Goal: Transaction & Acquisition: Obtain resource

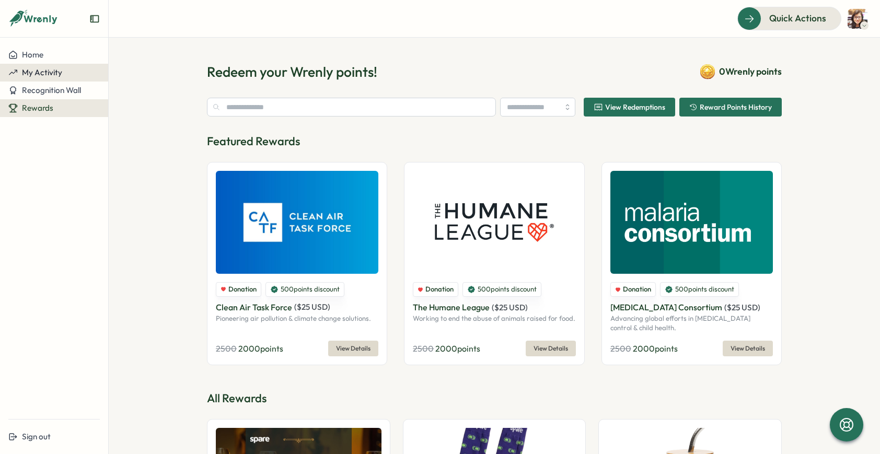
click at [50, 71] on span "My Activity" at bounding box center [42, 72] width 40 height 10
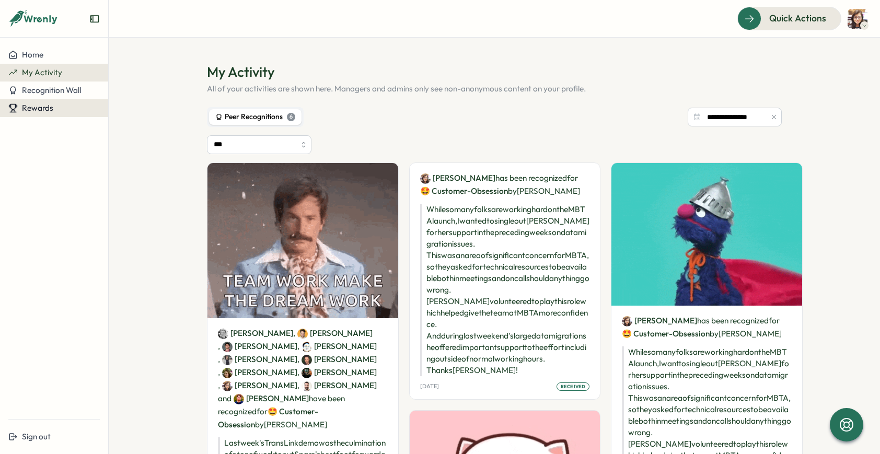
click at [40, 106] on span "Rewards" at bounding box center [37, 108] width 31 height 10
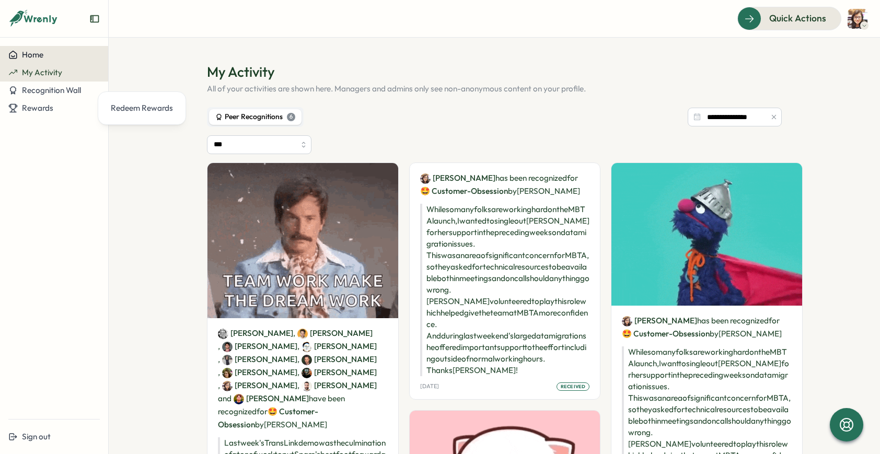
click at [53, 61] on button "Home" at bounding box center [54, 55] width 108 height 18
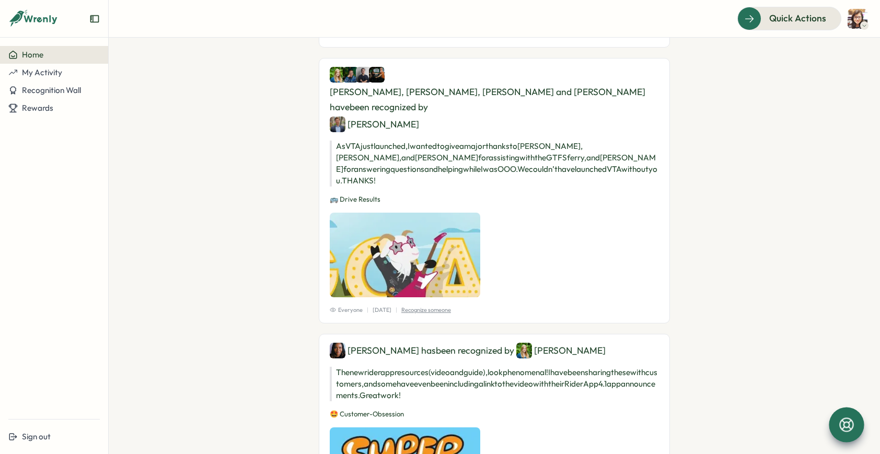
scroll to position [3475, 0]
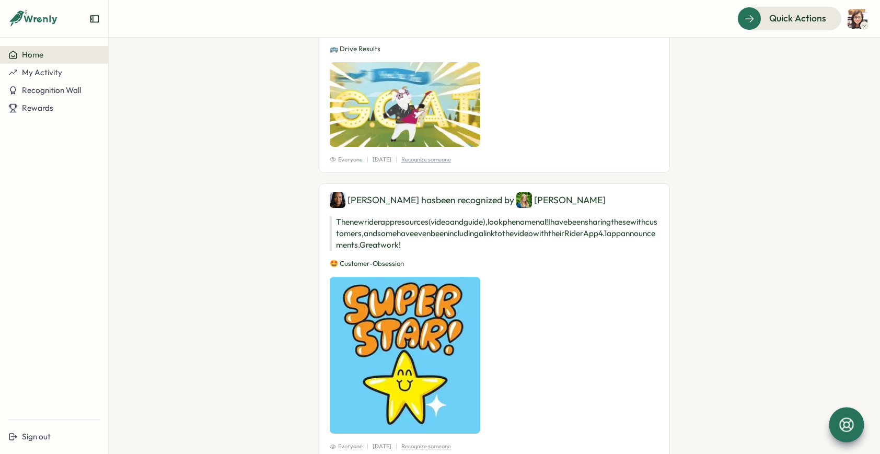
click at [849, 421] on icon at bounding box center [847, 425] width 18 height 18
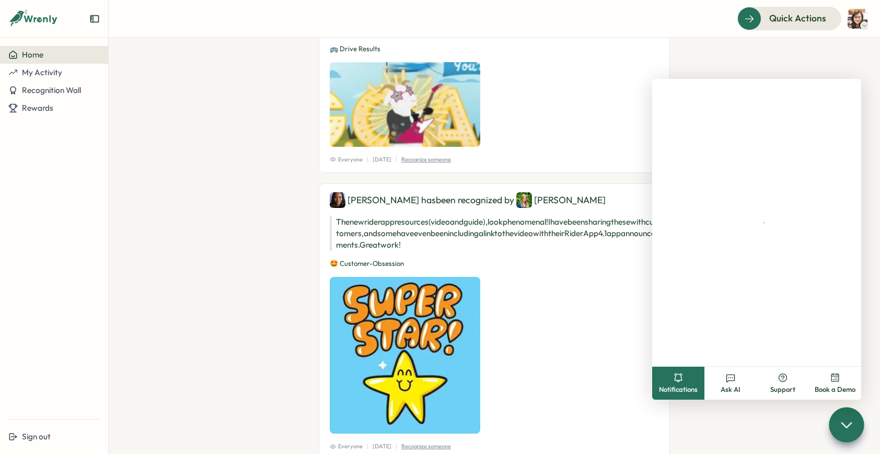
click at [849, 421] on icon at bounding box center [846, 424] width 15 height 15
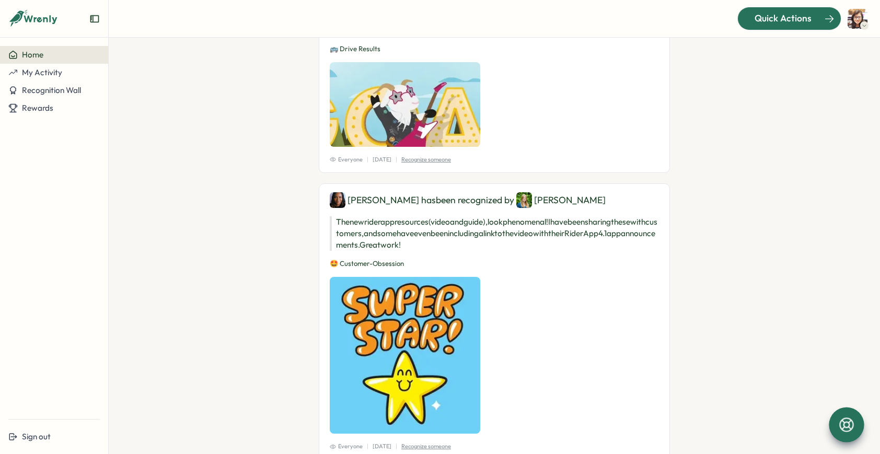
click at [803, 15] on span "Quick Actions" at bounding box center [783, 19] width 57 height 14
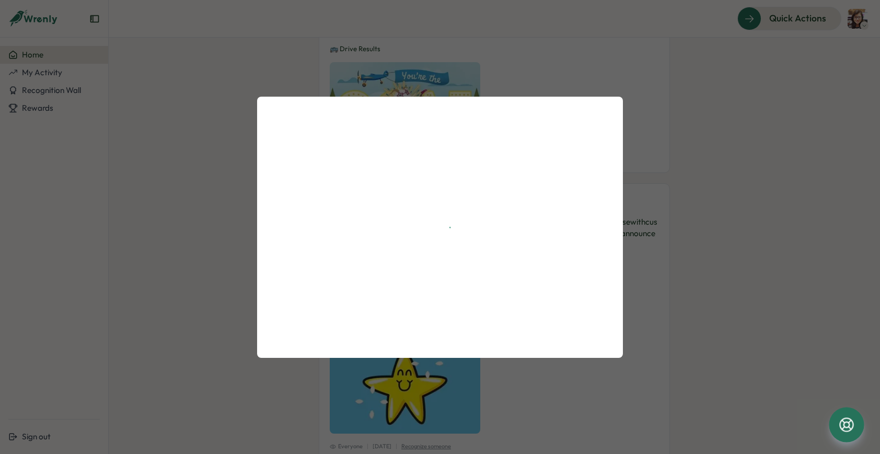
click at [710, 187] on div at bounding box center [440, 227] width 880 height 454
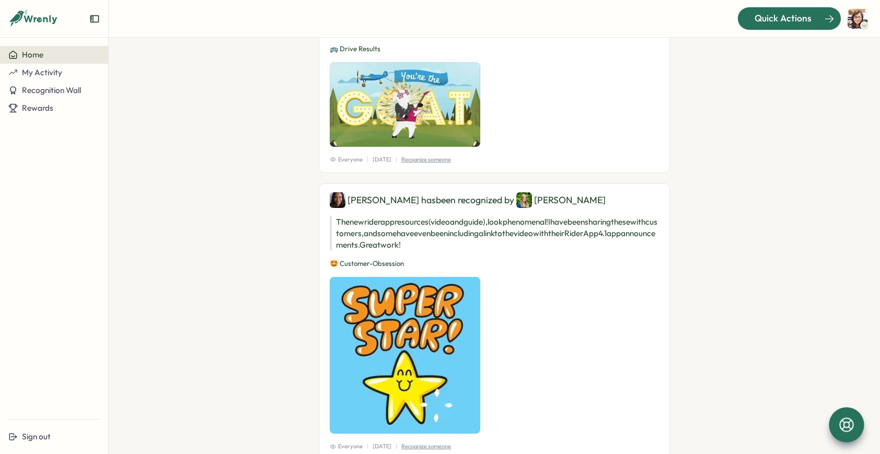
scroll to position [3560, 0]
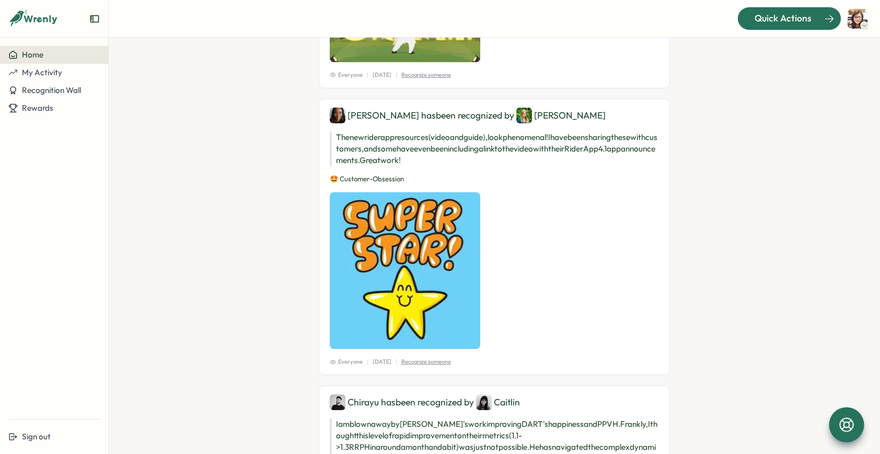
click at [754, 22] on div "Quick Actions" at bounding box center [783, 19] width 95 height 14
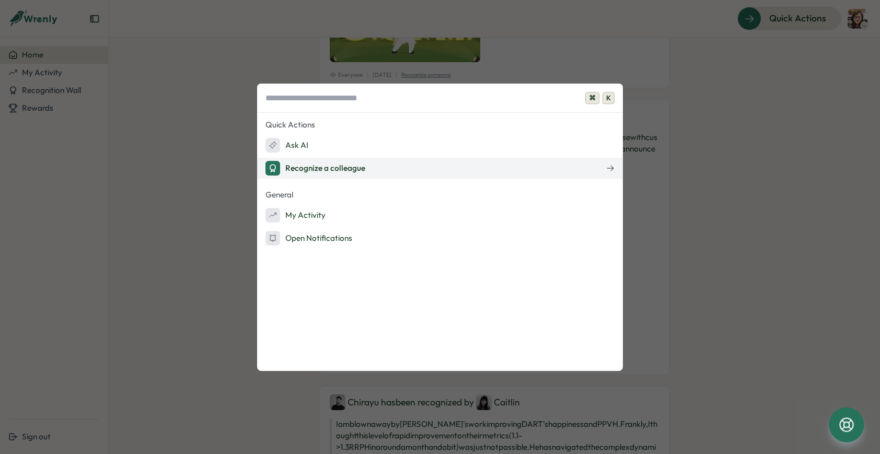
click at [342, 173] on div "Recognize a colleague" at bounding box center [316, 168] width 100 height 15
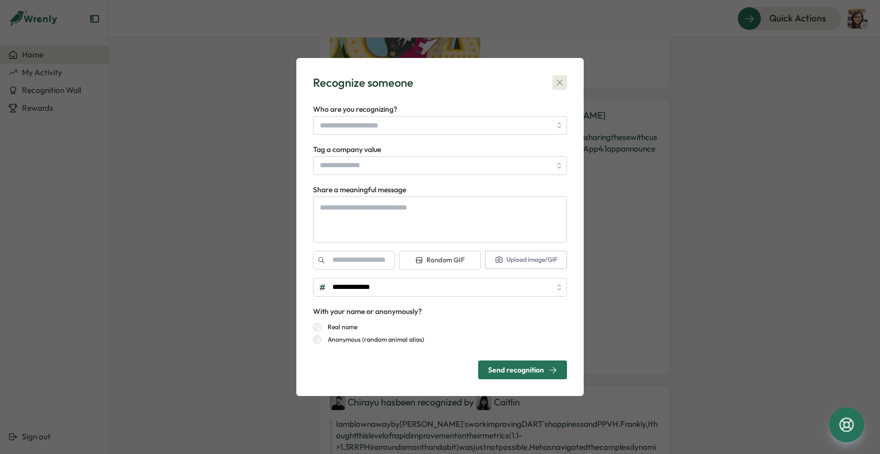
type textarea "*"
click at [555, 79] on icon "button" at bounding box center [560, 82] width 10 height 10
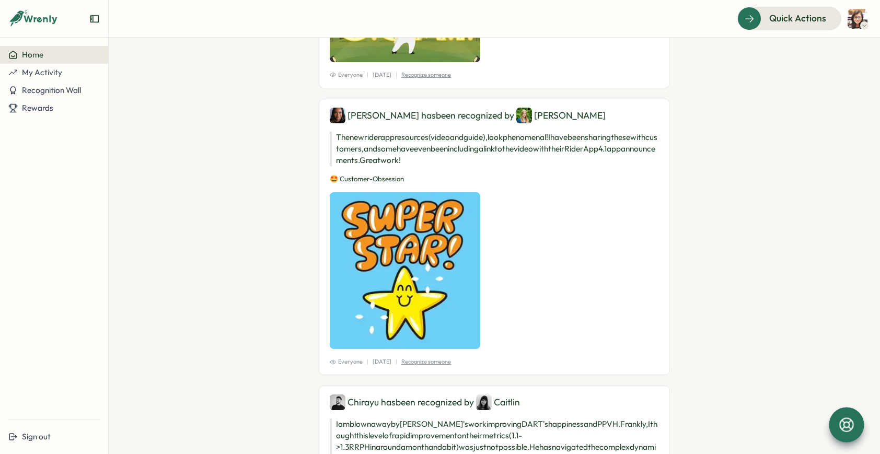
click at [93, 18] on icon "Expand sidebar" at bounding box center [94, 18] width 8 height 7
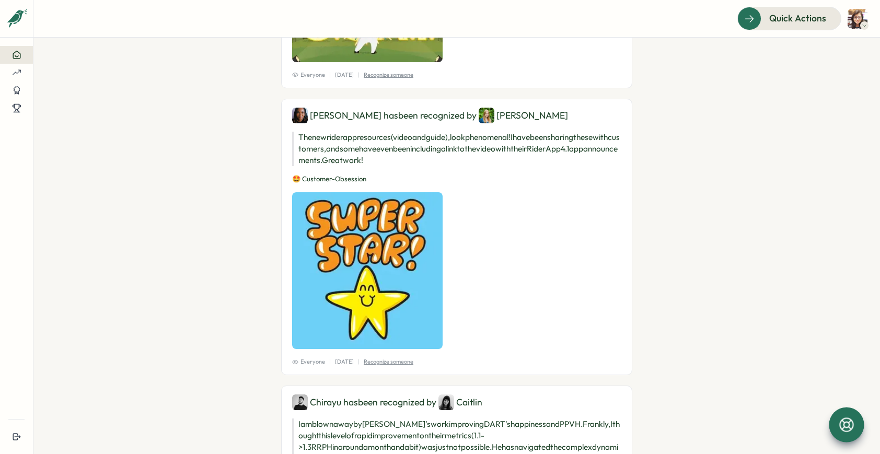
scroll to position [4255, 0]
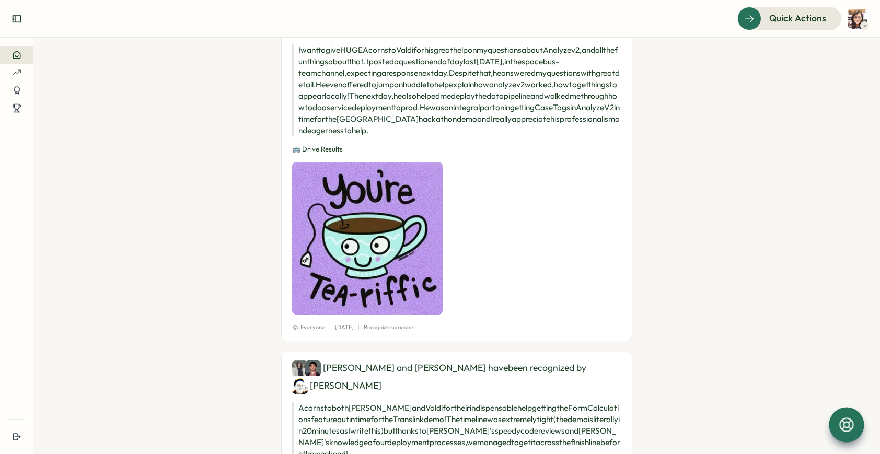
click at [14, 23] on icon "Expand sidebar" at bounding box center [17, 19] width 10 height 10
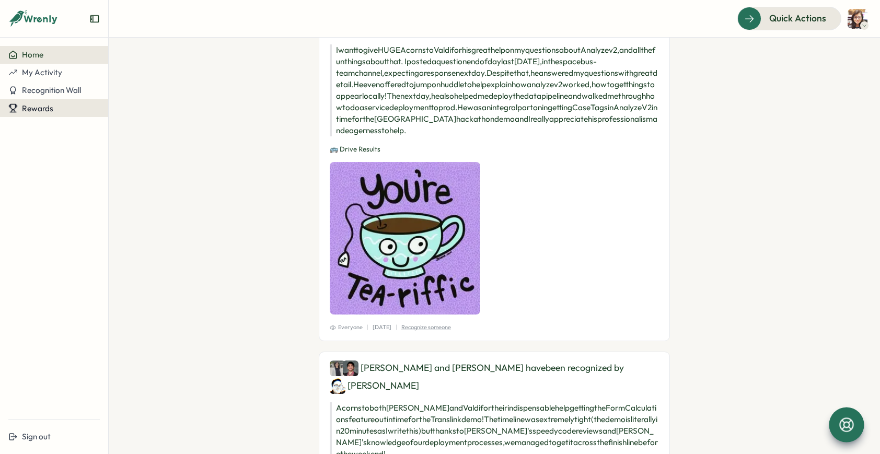
click at [29, 110] on span "Rewards" at bounding box center [37, 108] width 31 height 10
click at [127, 116] on div "Redeem Rewards" at bounding box center [142, 108] width 71 height 20
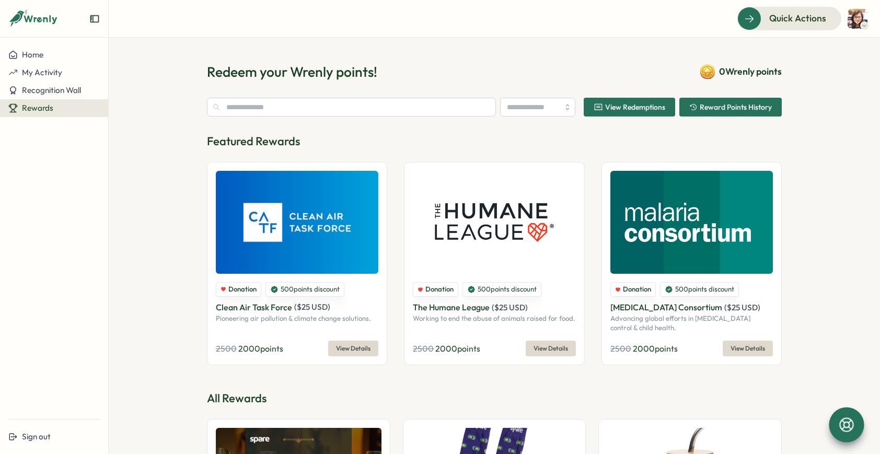
click at [691, 109] on icon "button" at bounding box center [694, 107] width 8 height 8
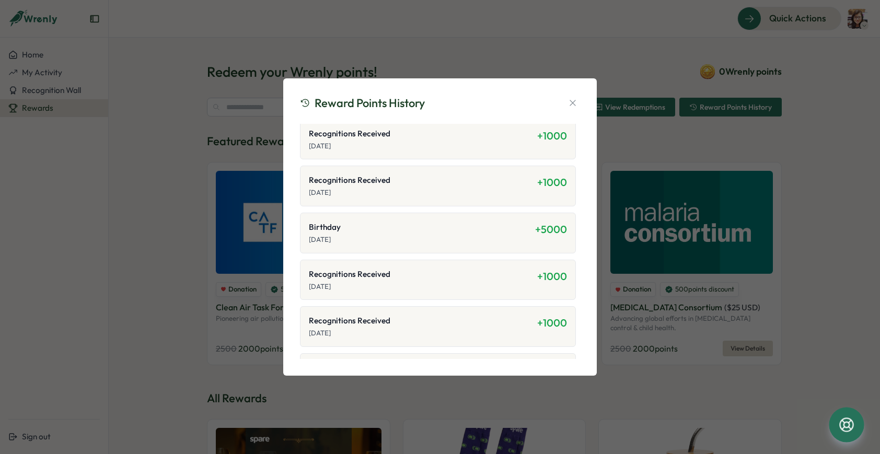
scroll to position [148, 0]
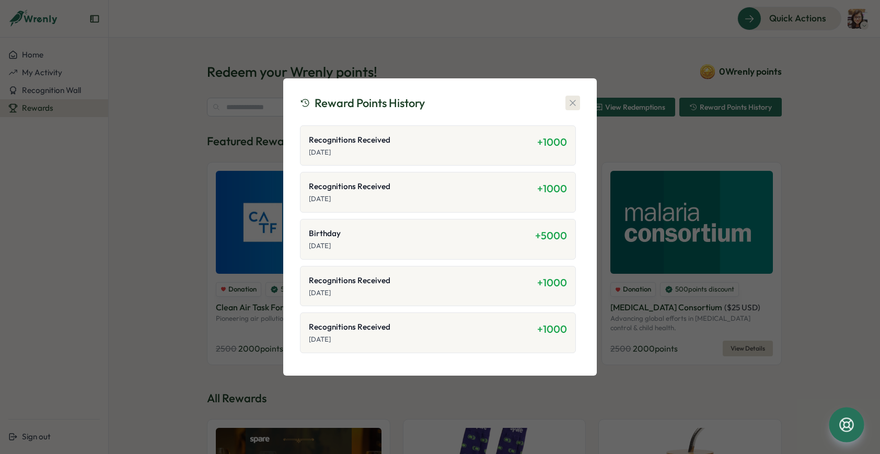
click at [572, 99] on icon "button" at bounding box center [573, 103] width 10 height 10
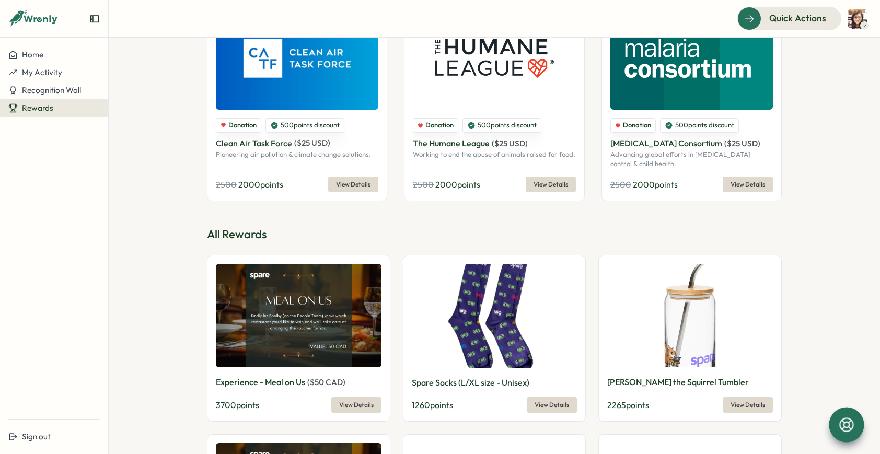
scroll to position [260, 0]
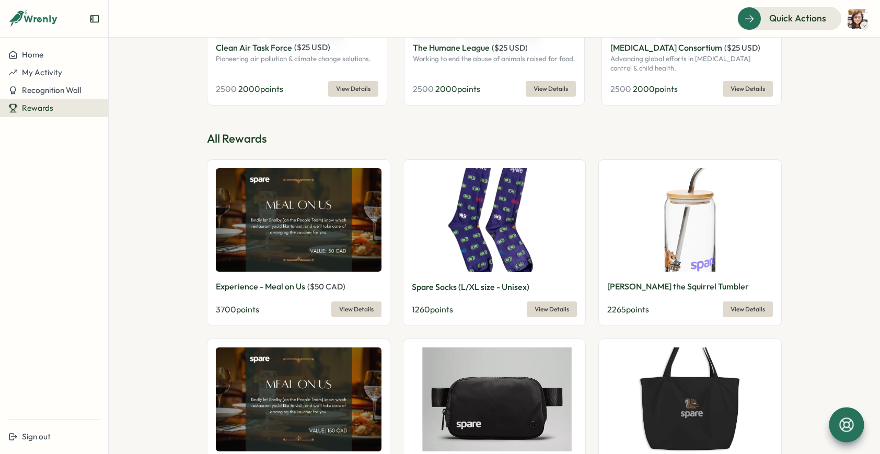
click at [349, 311] on span "View Details" at bounding box center [356, 309] width 35 height 15
